Goal: Information Seeking & Learning: Check status

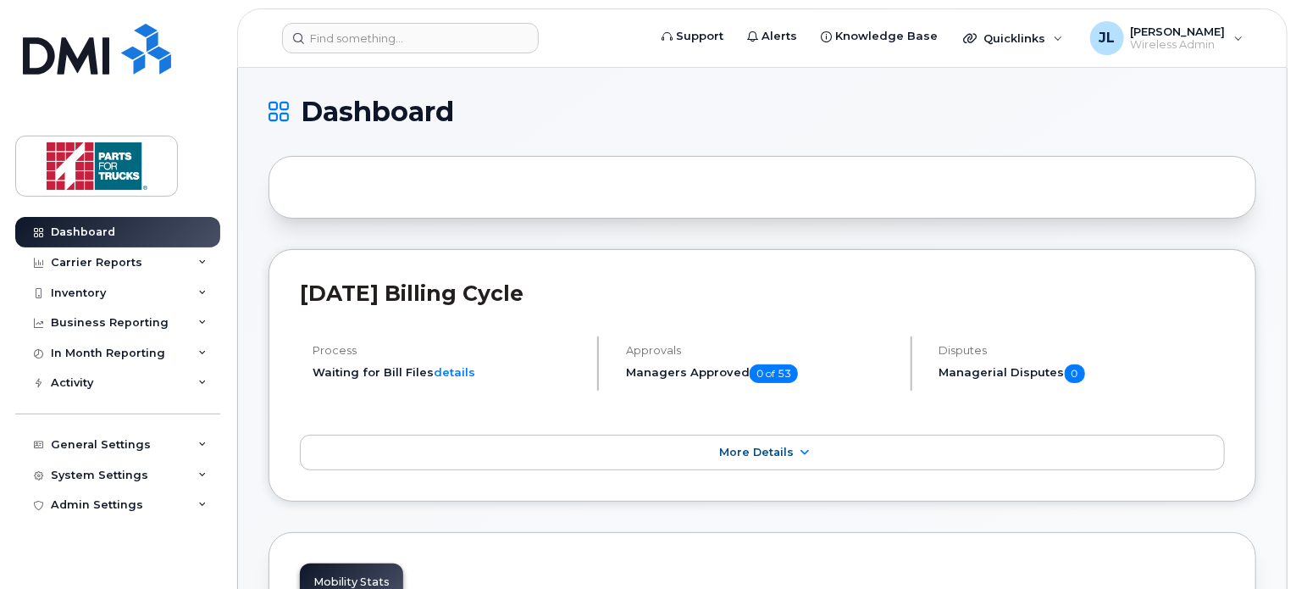
click at [139, 328] on div "Business Reporting" at bounding box center [110, 323] width 118 height 14
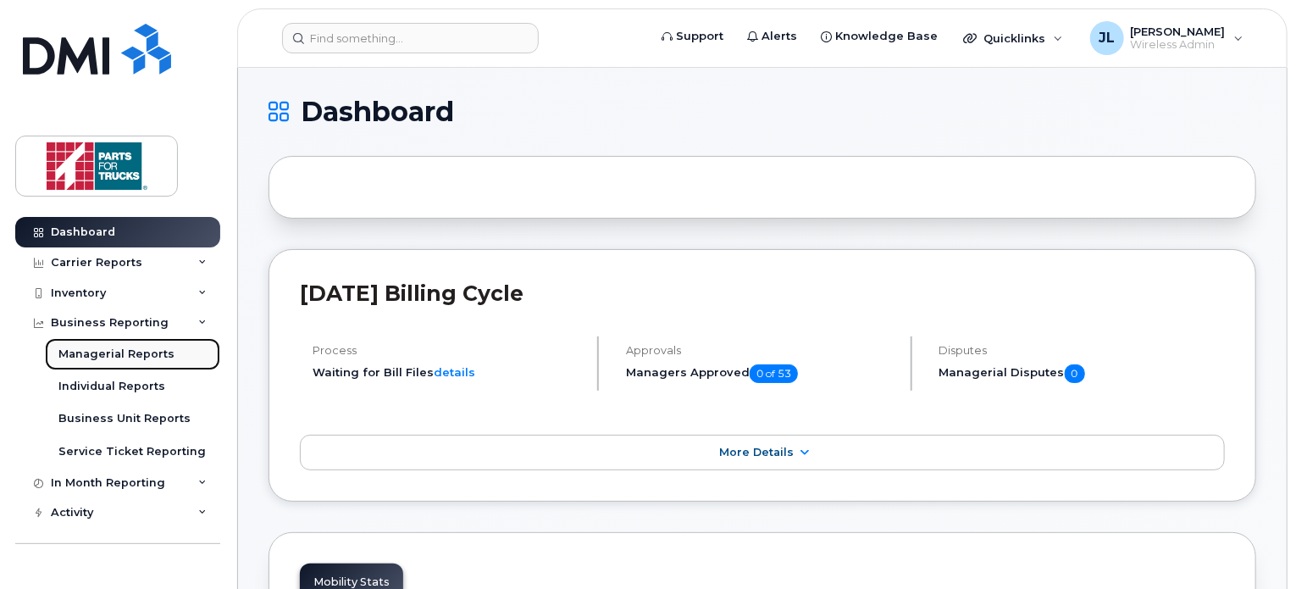
click at [132, 351] on div "Managerial Reports" at bounding box center [116, 353] width 116 height 15
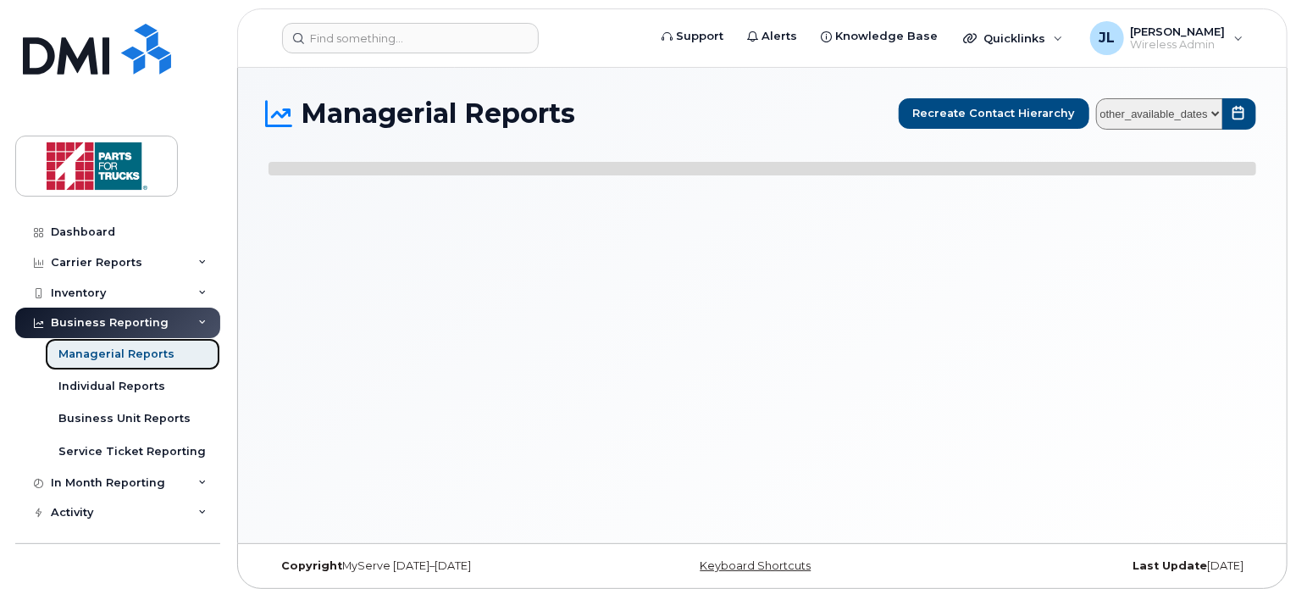
select select
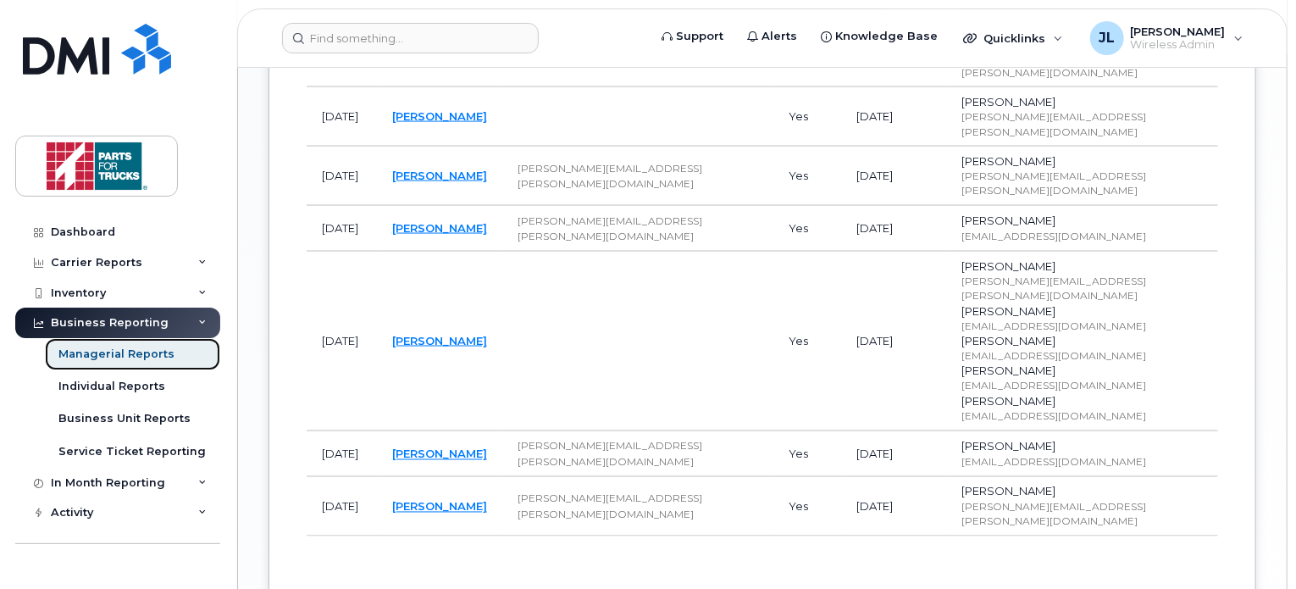
scroll to position [1277, 0]
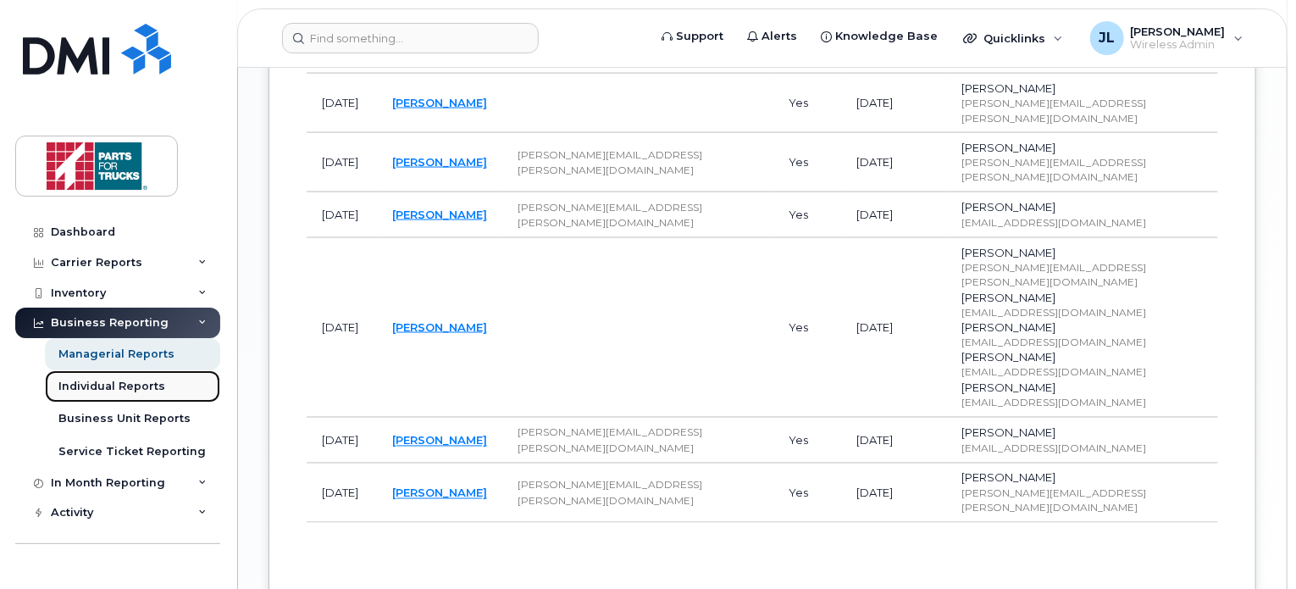
click at [115, 386] on div "Individual Reports" at bounding box center [111, 386] width 107 height 15
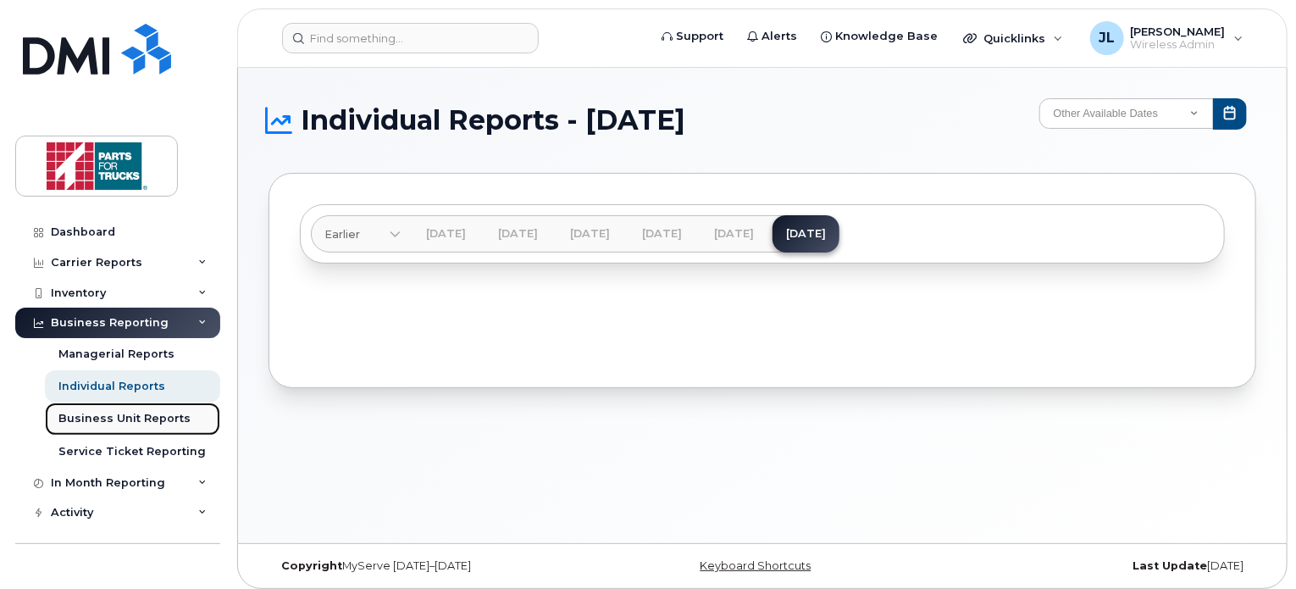
click at [148, 423] on div "Business Unit Reports" at bounding box center [124, 418] width 132 height 15
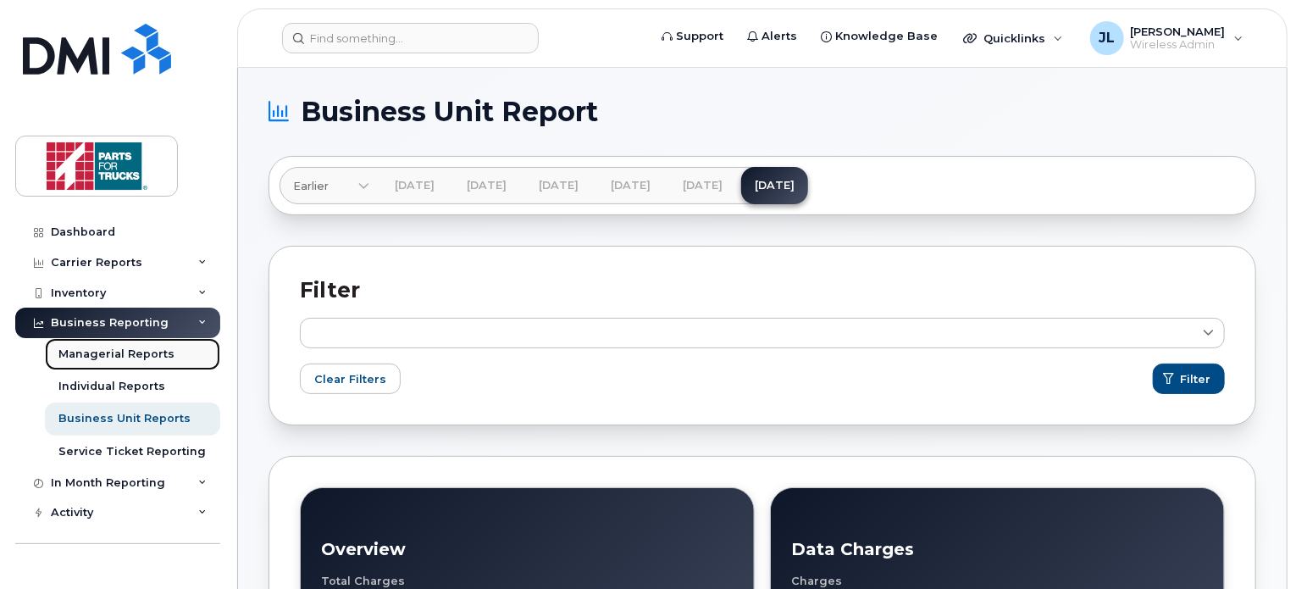
click at [105, 346] on div "Managerial Reports" at bounding box center [116, 353] width 116 height 15
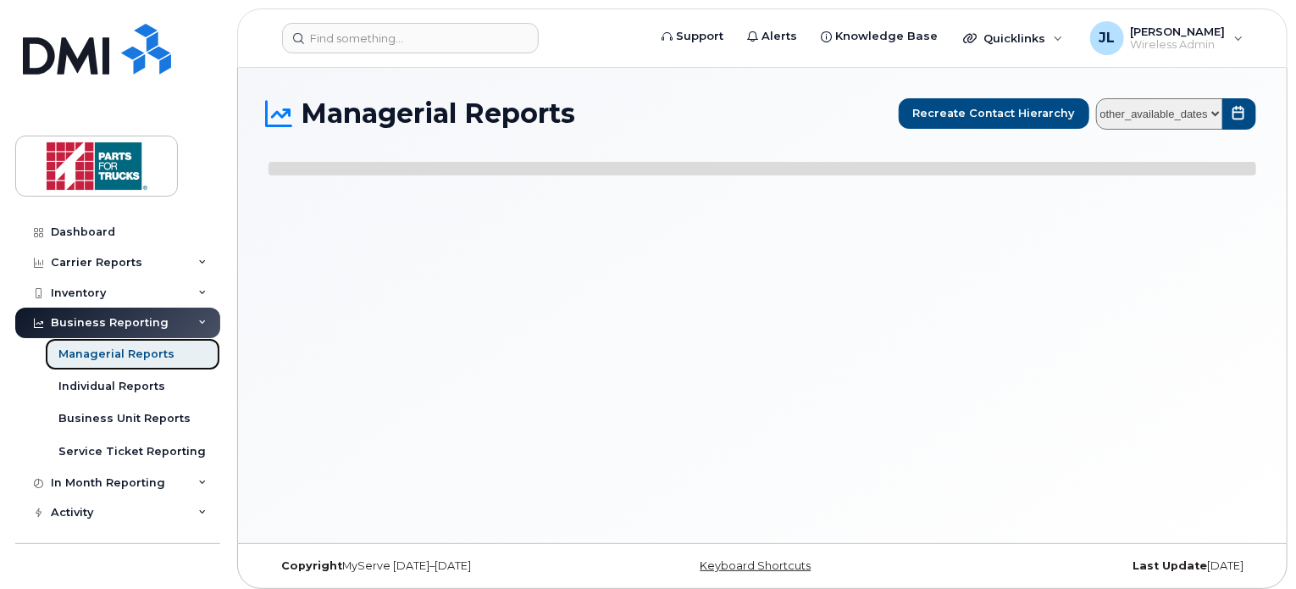
select select
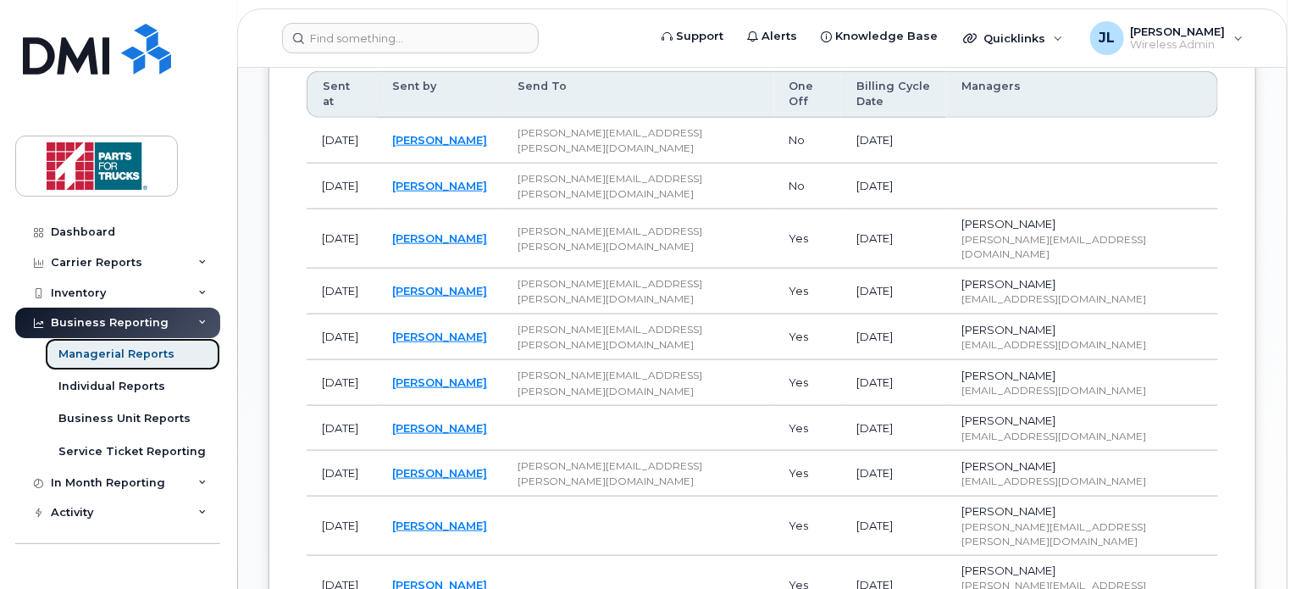
scroll to position [786, 0]
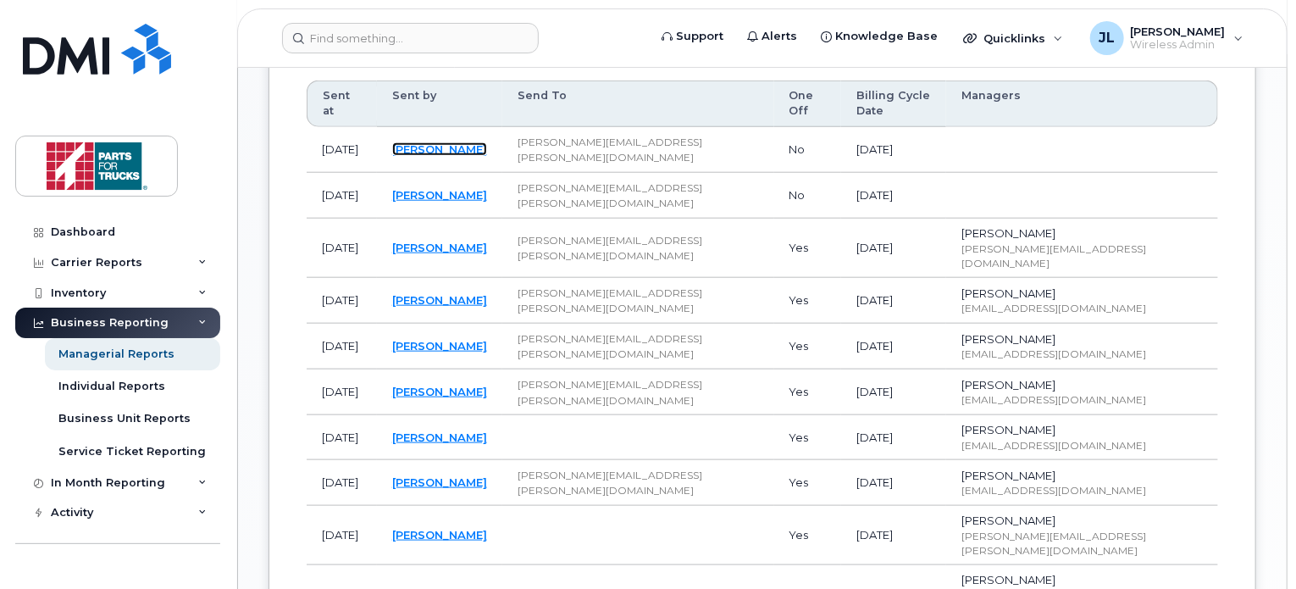
click at [473, 142] on link "Jamie Reid" at bounding box center [439, 149] width 95 height 14
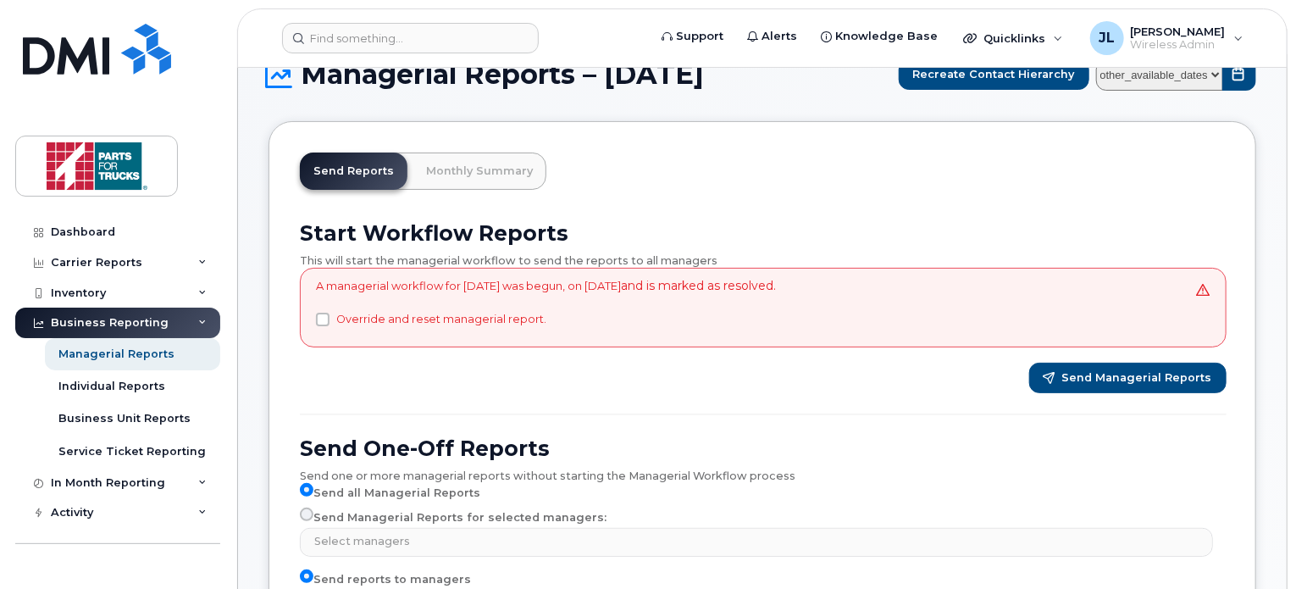
scroll to position [0, 0]
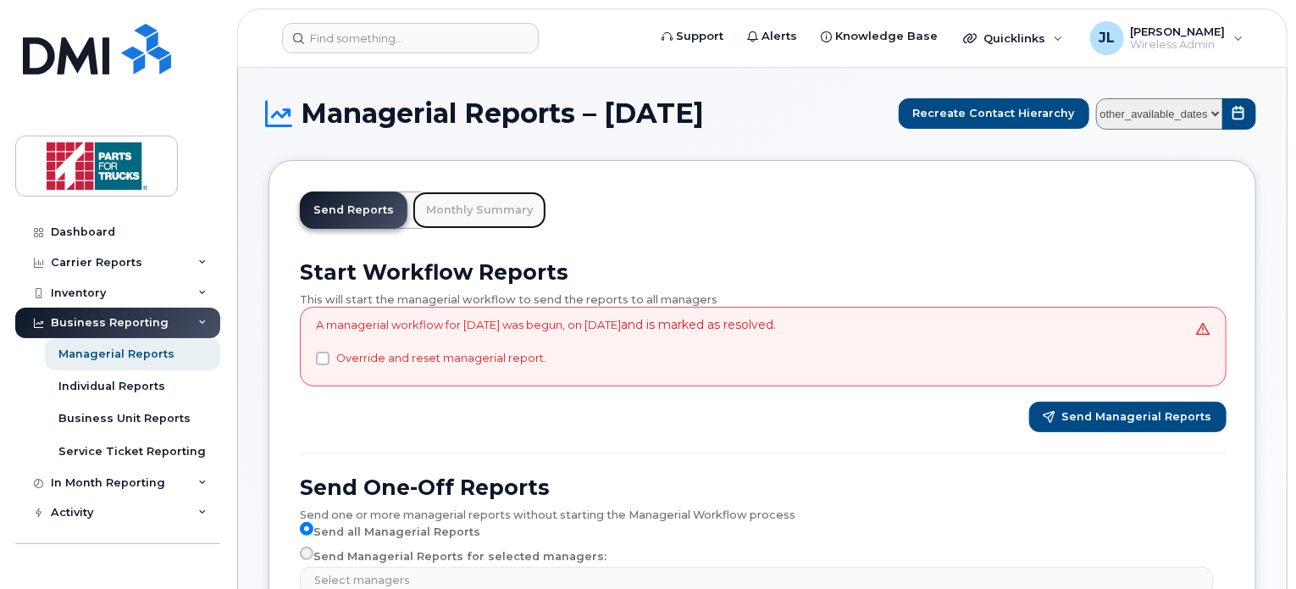
click at [471, 203] on link "Monthly Summary" at bounding box center [480, 209] width 134 height 37
click at [130, 263] on div "Carrier Reports" at bounding box center [96, 263] width 91 height 14
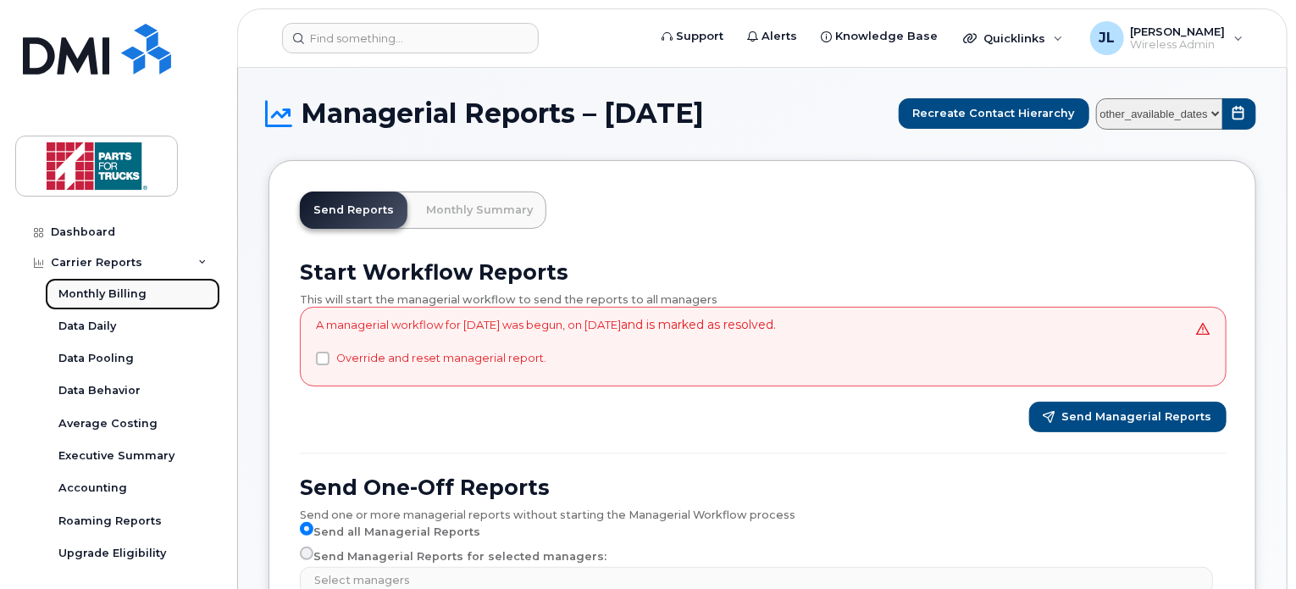
click at [112, 290] on div "Monthly Billing" at bounding box center [102, 293] width 88 height 15
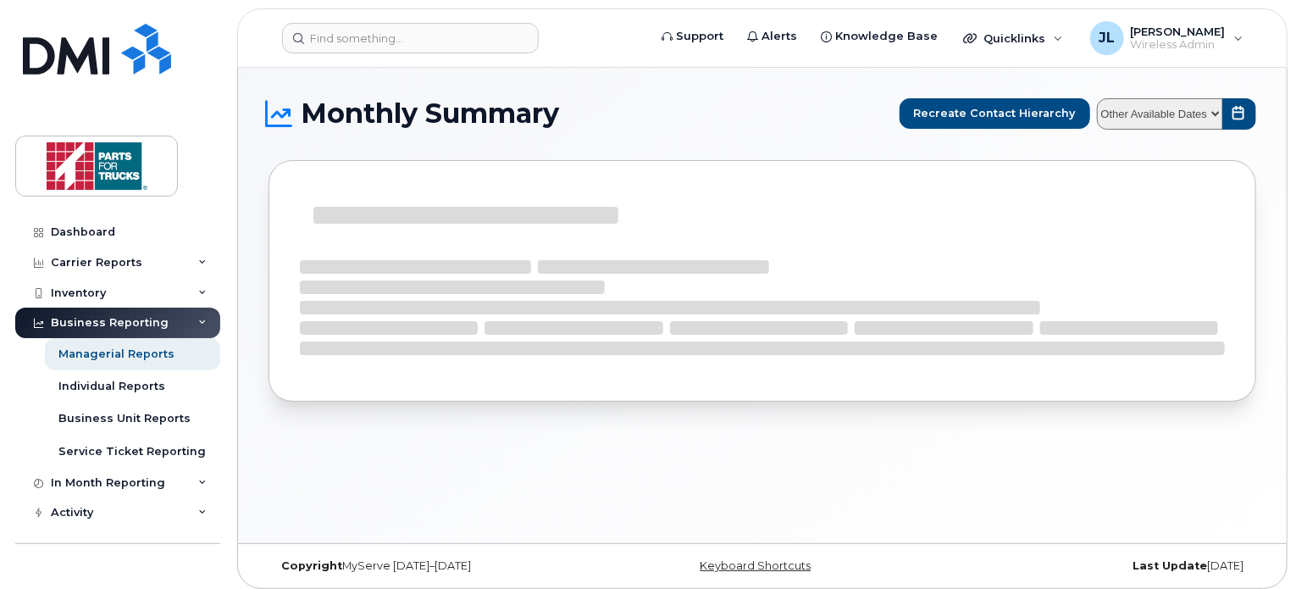
select select
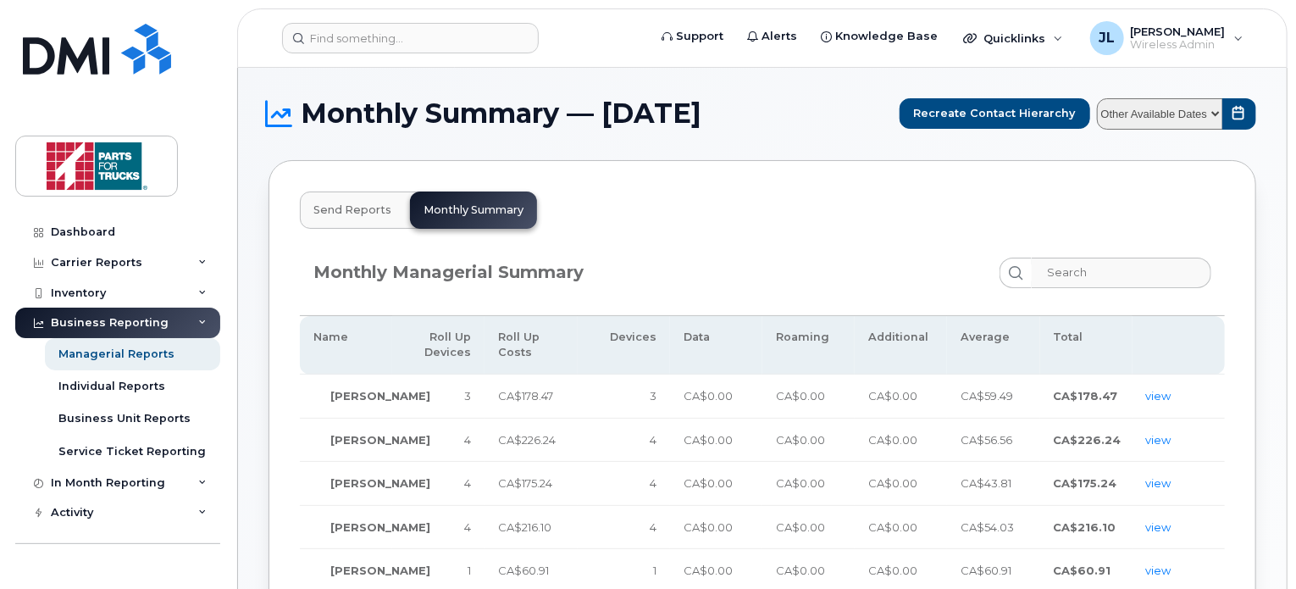
click at [357, 204] on span "Send Reports" at bounding box center [352, 210] width 78 height 14
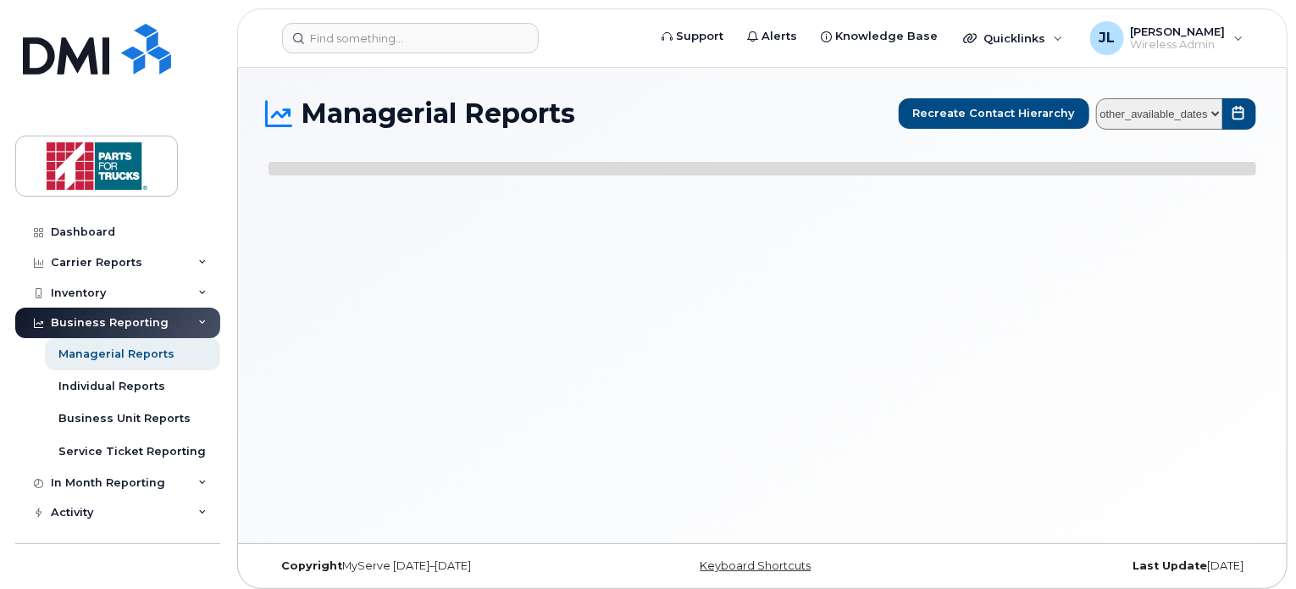
select select
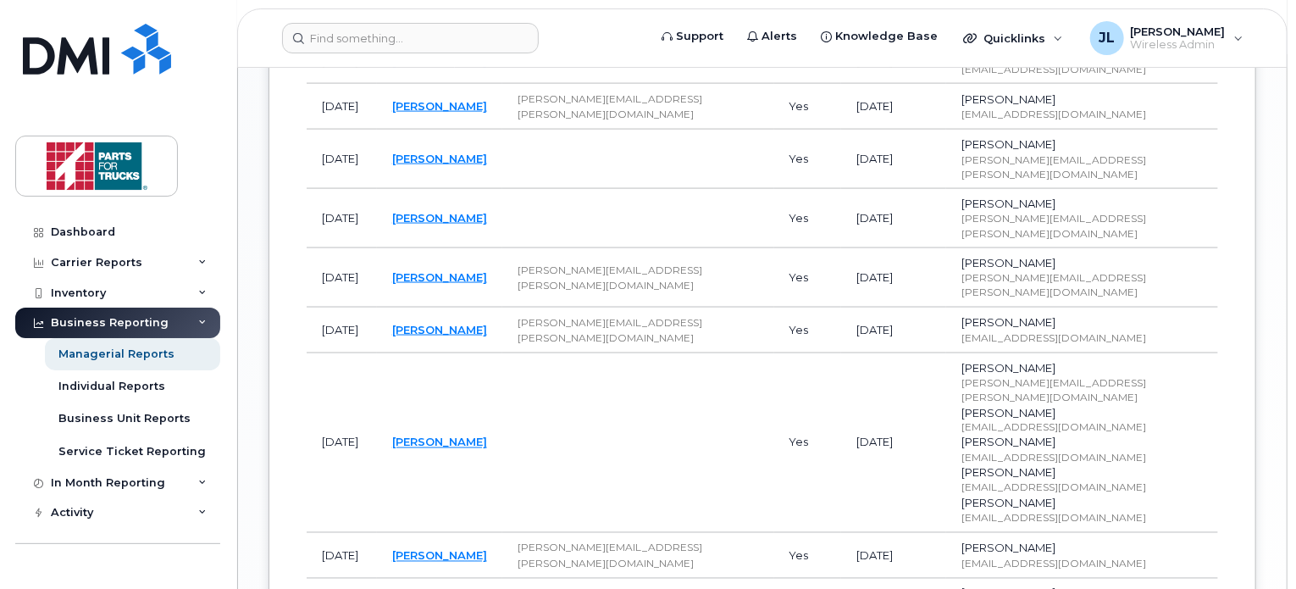
scroll to position [1204, 0]
click at [125, 478] on div "In Month Reporting" at bounding box center [108, 483] width 114 height 14
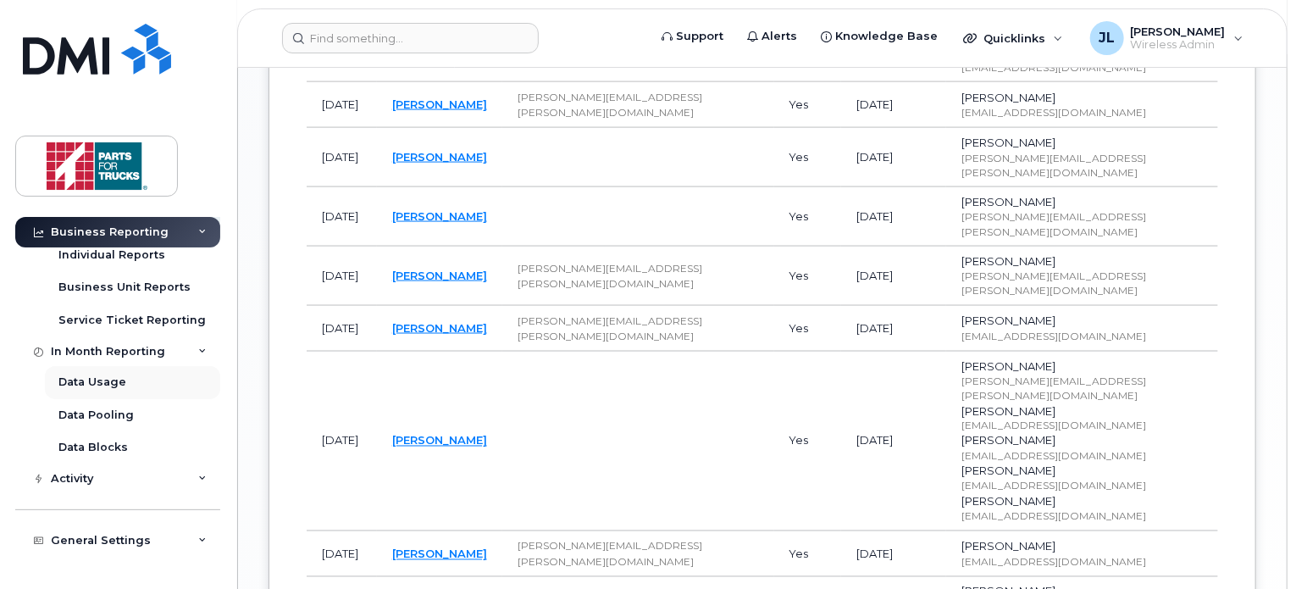
scroll to position [183, 0]
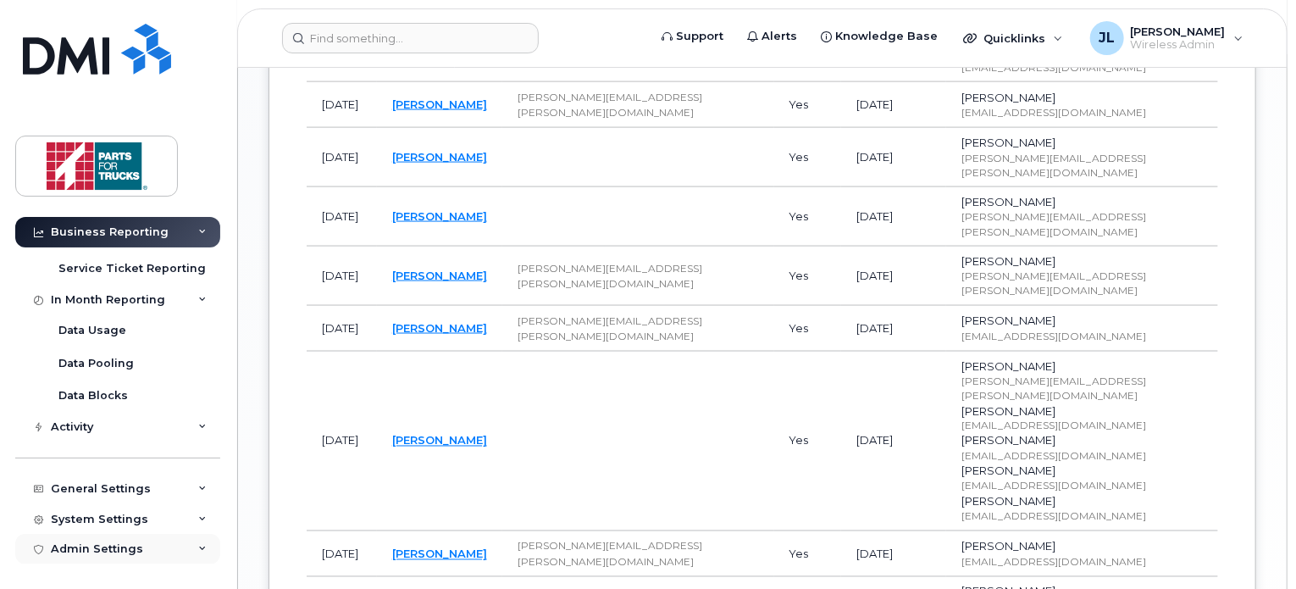
click at [144, 544] on div "Admin Settings" at bounding box center [117, 549] width 205 height 30
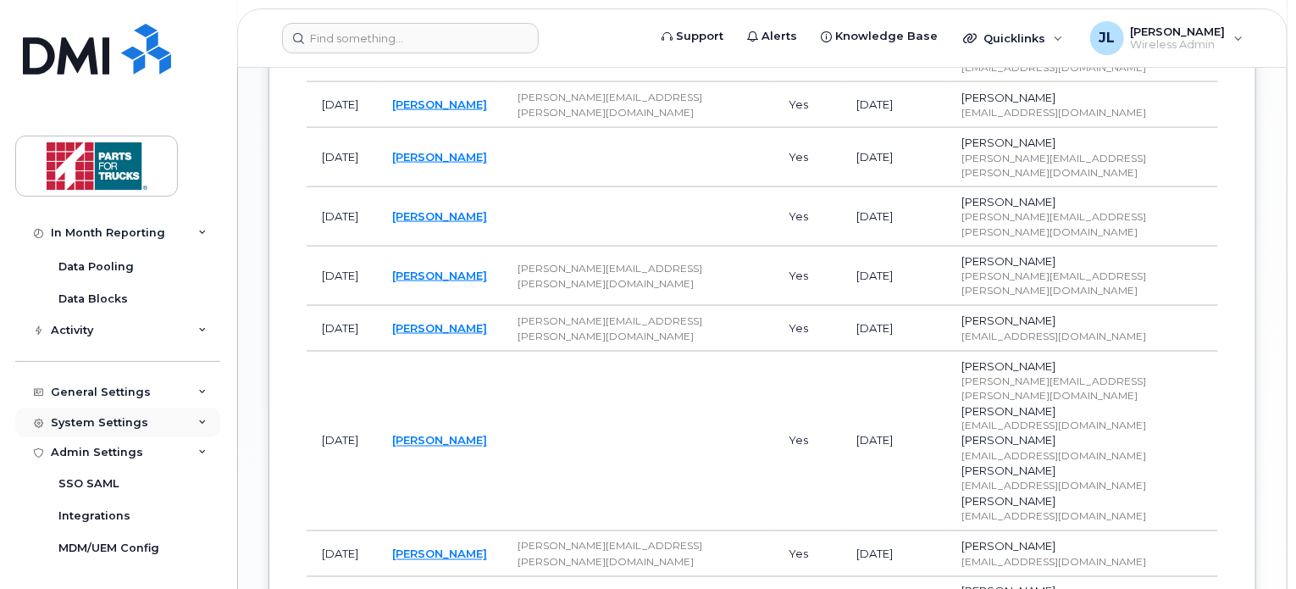
click at [149, 422] on div "System Settings" at bounding box center [117, 422] width 205 height 30
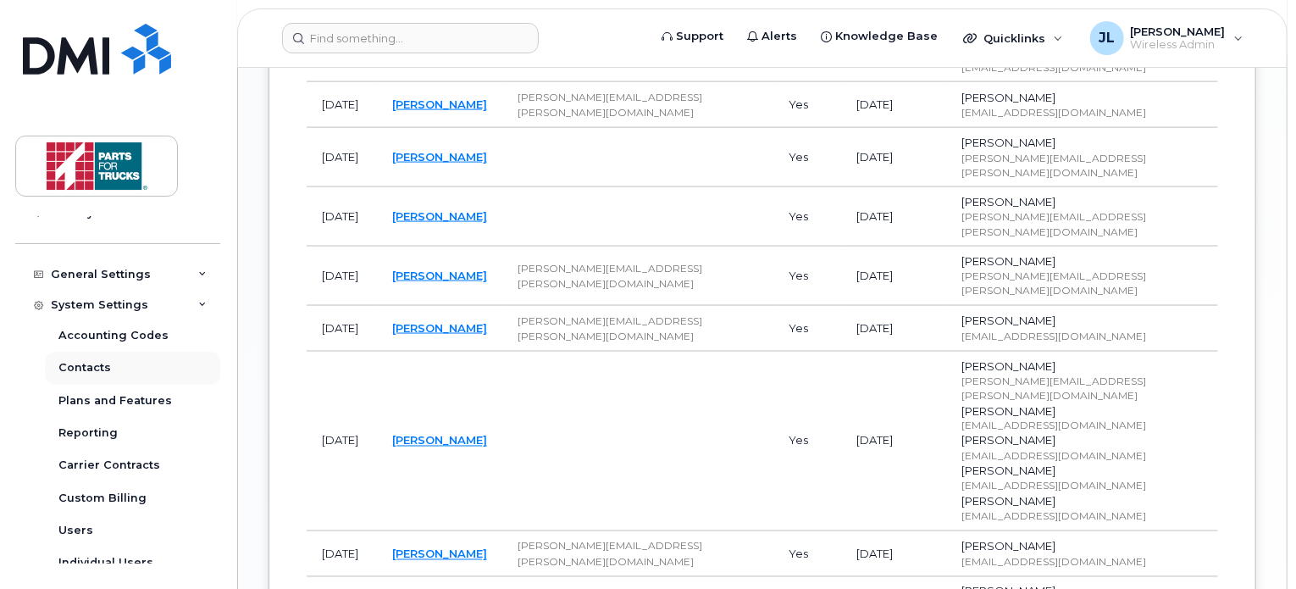
scroll to position [398, 0]
click at [121, 438] on link "Reporting" at bounding box center [132, 432] width 175 height 32
